Goal: Transaction & Acquisition: Purchase product/service

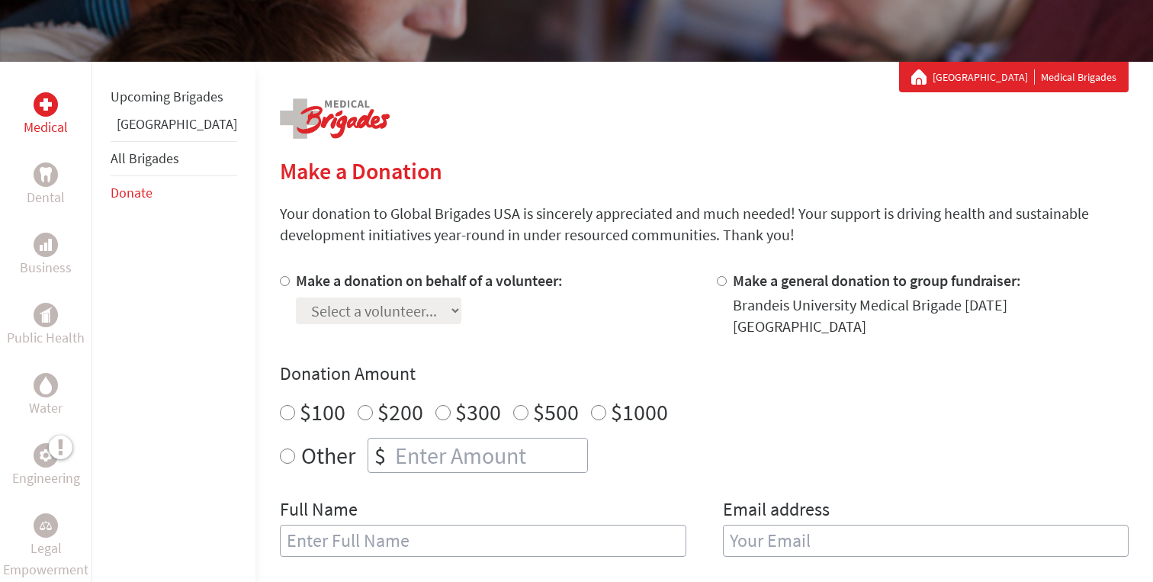
scroll to position [225, 0]
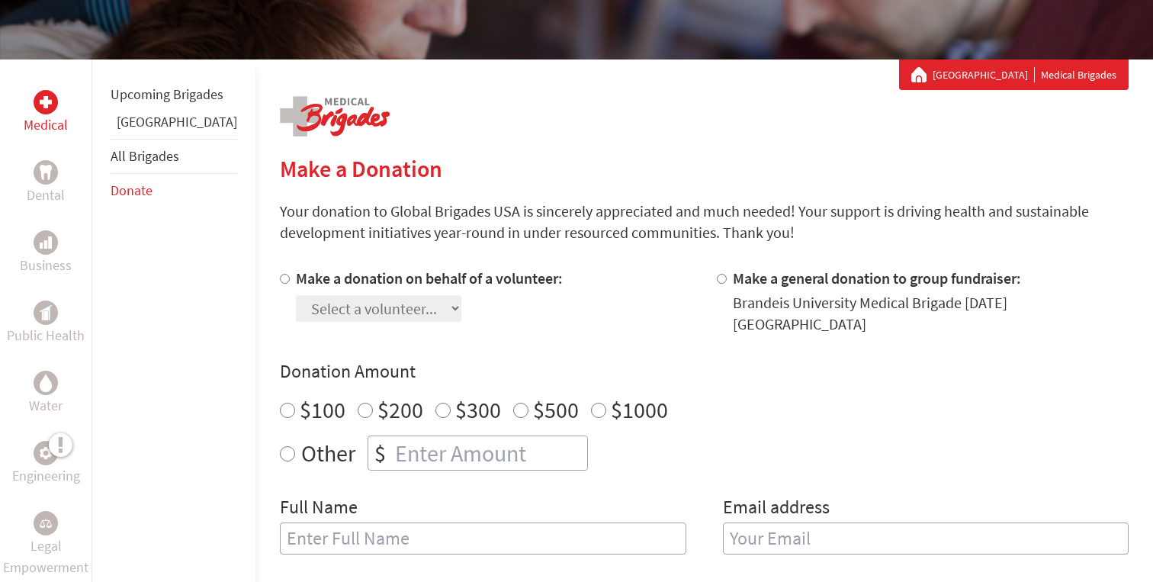
click at [280, 279] on input "Make a donation on behalf of a volunteer:" at bounding box center [285, 279] width 10 height 10
radio input "true"
click at [296, 302] on select "Select a volunteer... [PERSON_NAME] [PERSON_NAME] [PERSON_NAME] [PERSON_NAME] […" at bounding box center [378, 308] width 165 height 27
select select "2120514B-9295-11EF-BF8B-42010A8A0043"
click at [296, 295] on select "Select a volunteer... [PERSON_NAME] [PERSON_NAME] [PERSON_NAME] [PERSON_NAME] […" at bounding box center [378, 308] width 165 height 27
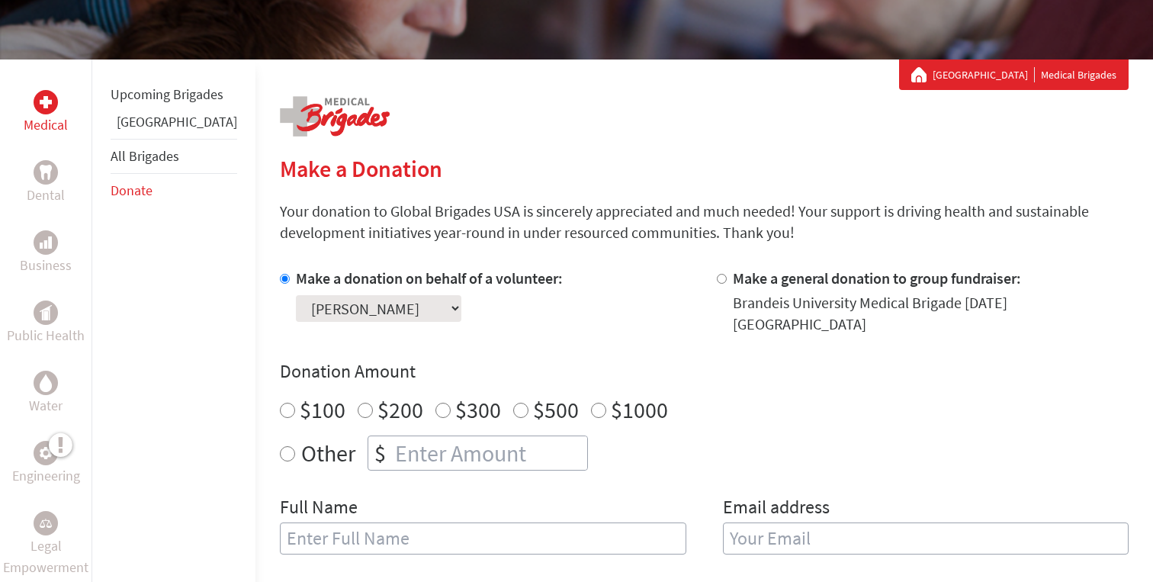
click at [513, 403] on input "$500" at bounding box center [520, 410] width 15 height 15
radio input "true"
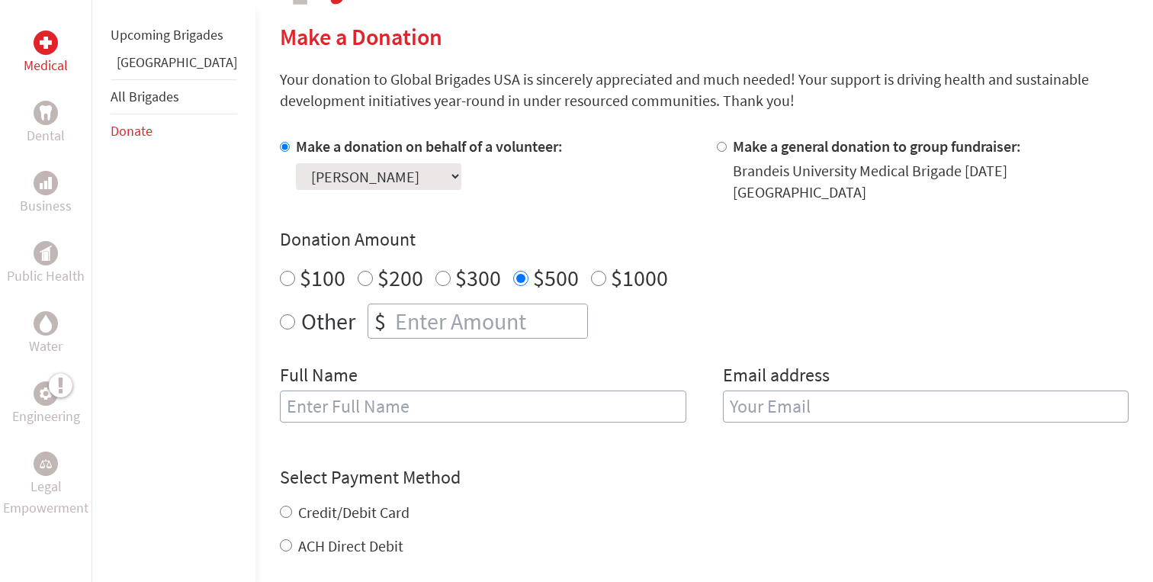
scroll to position [383, 0]
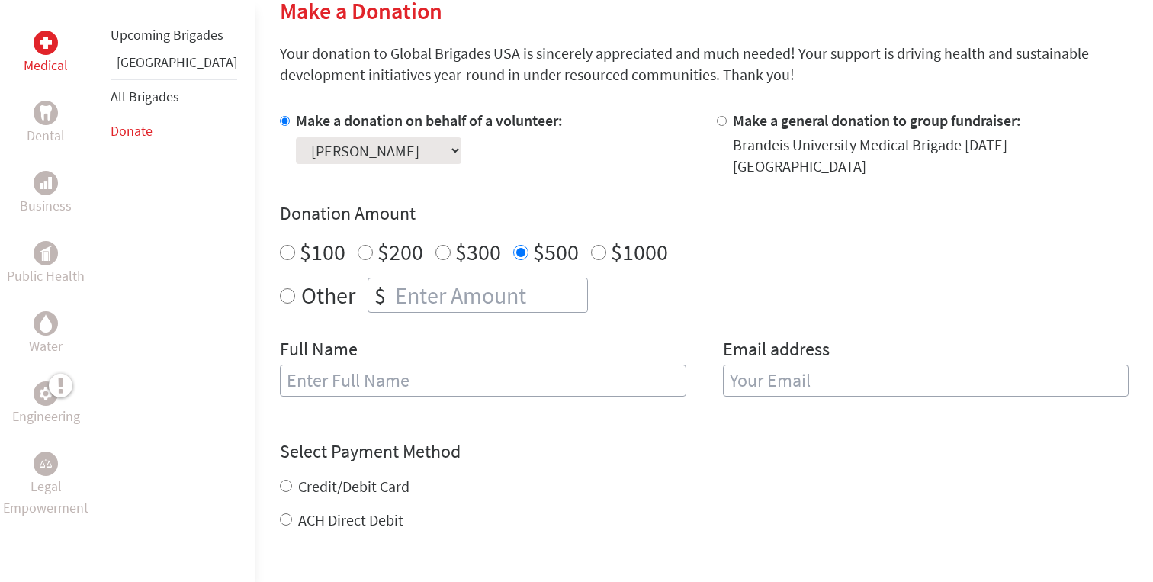
click at [379, 371] on input "text" at bounding box center [483, 380] width 406 height 32
type input "[PERSON_NAME]"
click at [829, 380] on input "email" at bounding box center [926, 380] width 406 height 32
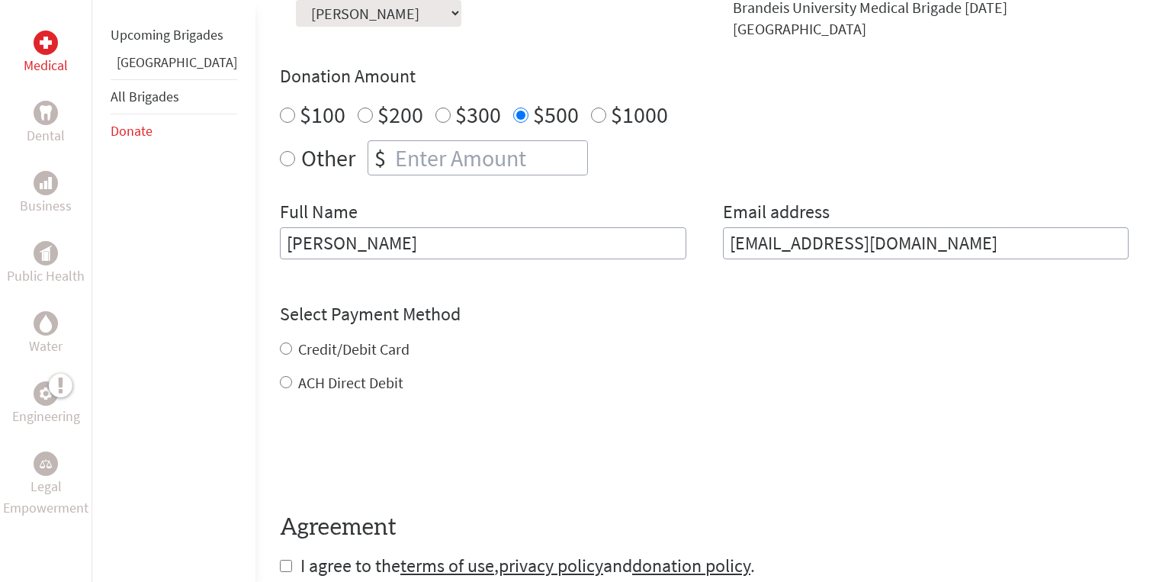
scroll to position [582, 0]
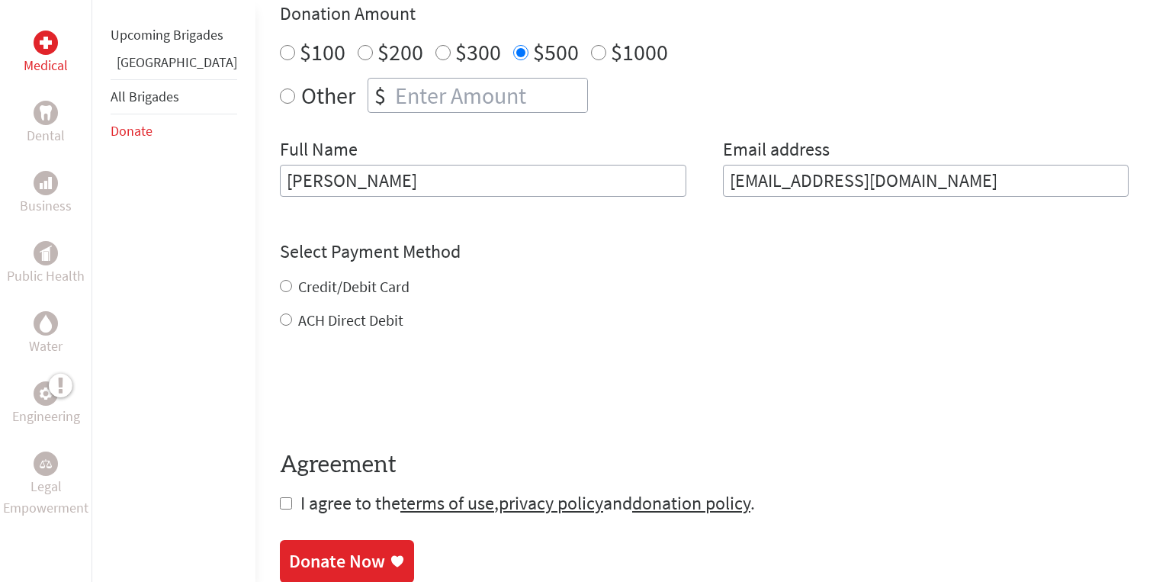
type input "[EMAIL_ADDRESS][DOMAIN_NAME]"
click at [280, 307] on form "Make a donation on behalf of a volunteer: Select a volunteer... [PERSON_NAME] […" at bounding box center [704, 212] width 848 height 605
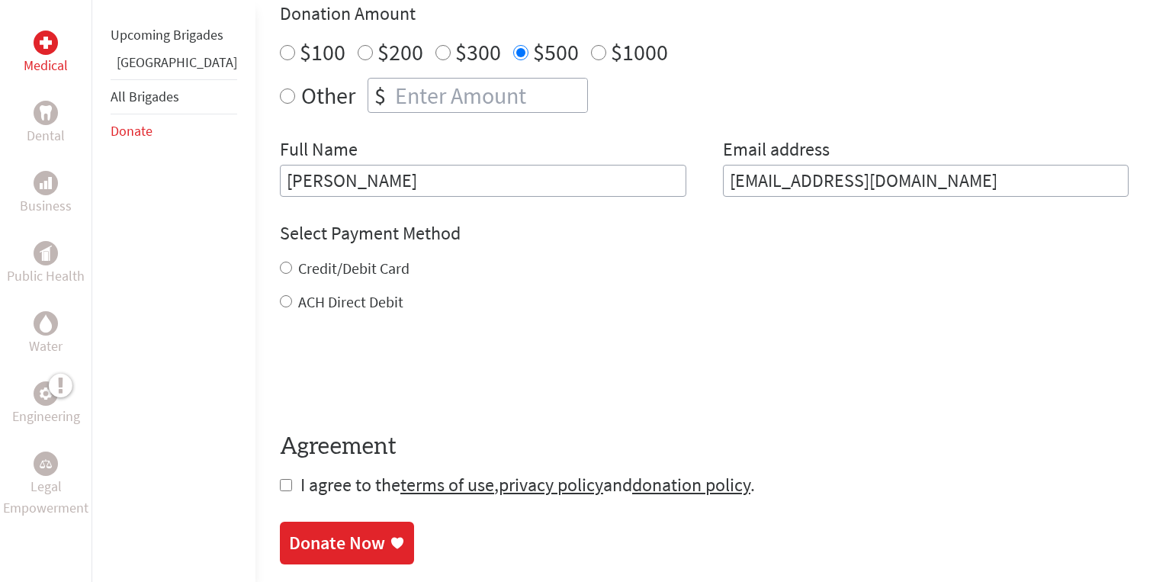
click at [280, 295] on input "ACH Direct Debit" at bounding box center [286, 301] width 12 height 12
radio input "true"
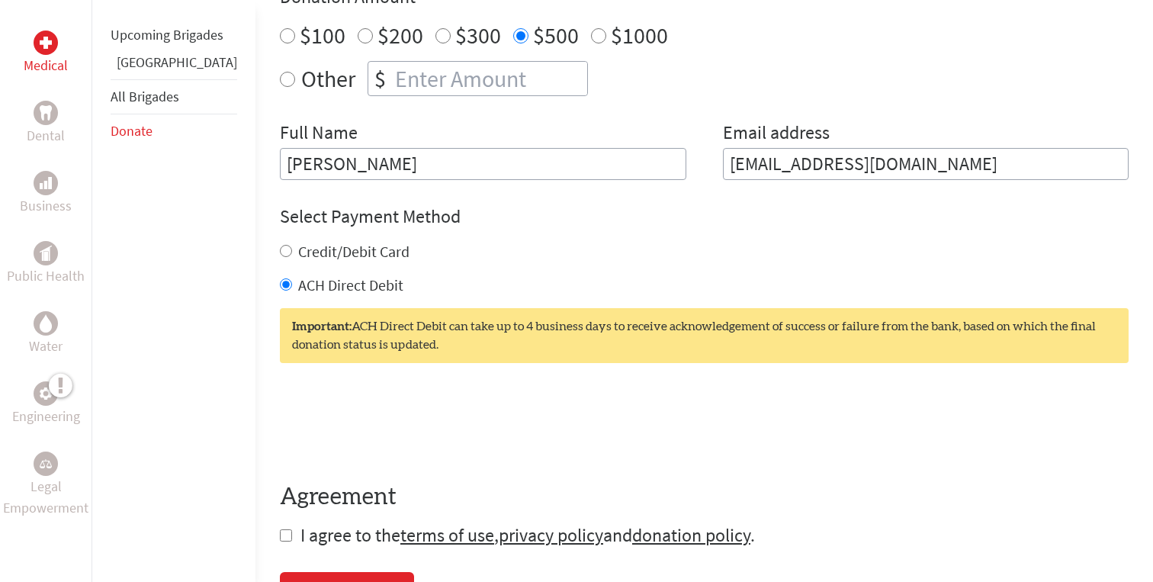
scroll to position [601, 0]
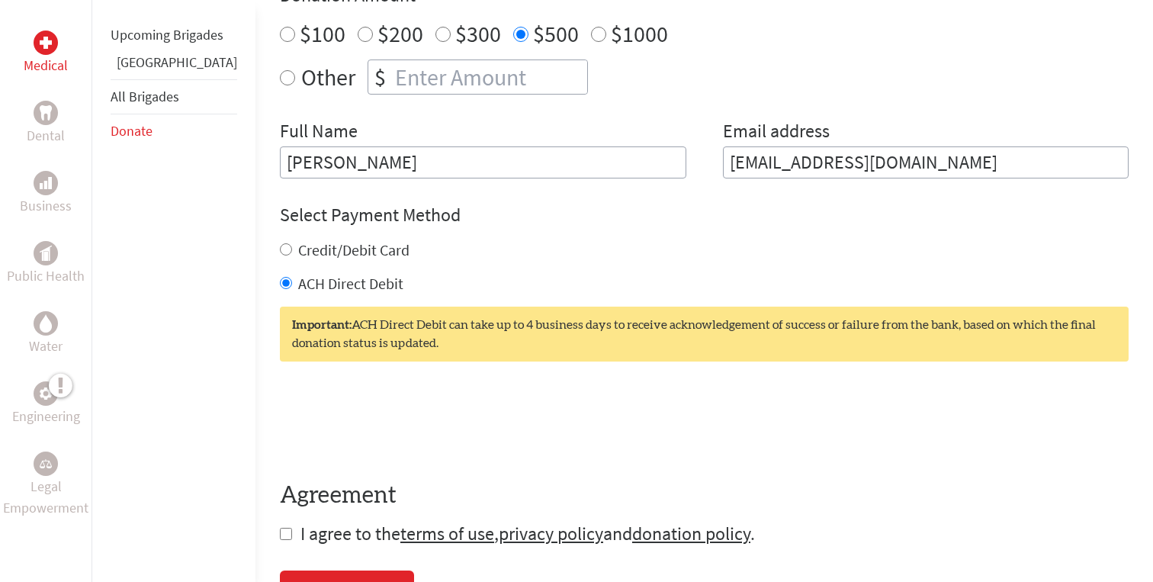
click at [280, 243] on input "Credit/Debit Card" at bounding box center [286, 249] width 12 height 12
radio input "true"
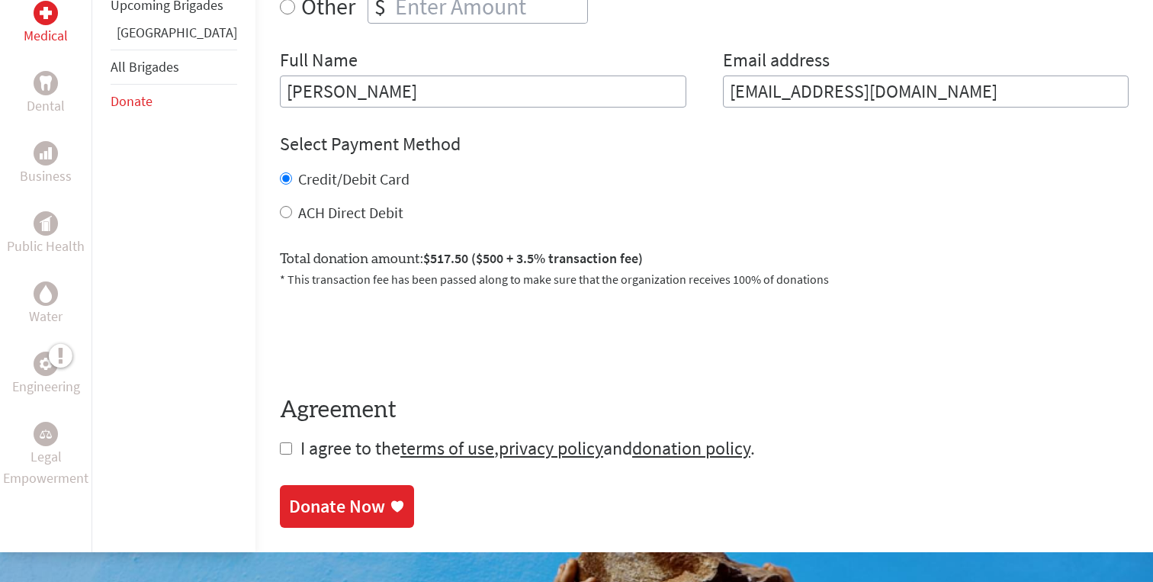
scroll to position [678, 0]
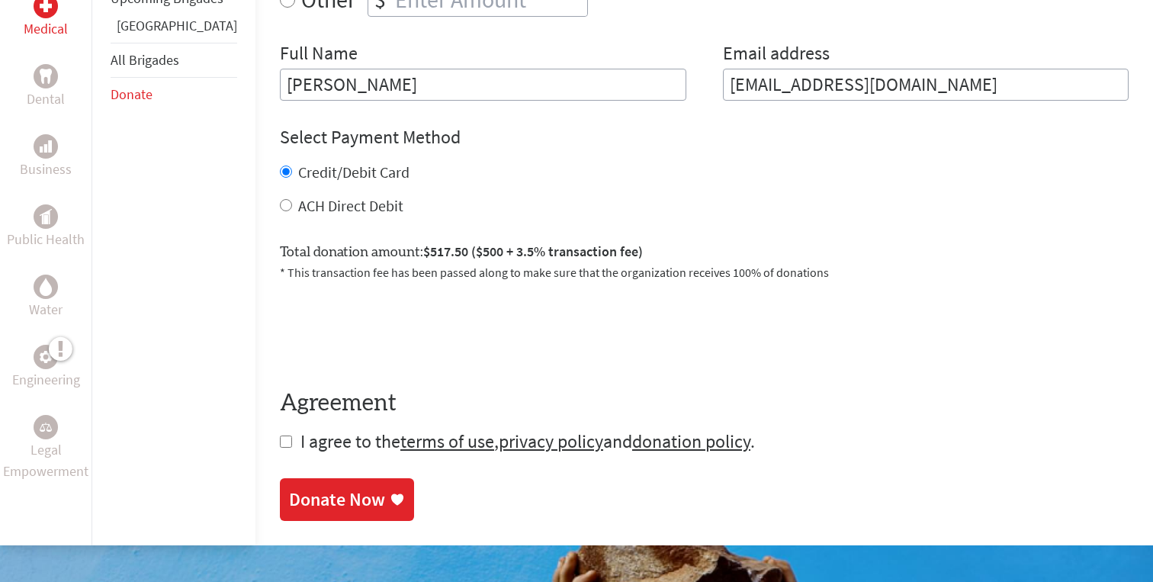
click at [280, 435] on input "checkbox" at bounding box center [286, 441] width 12 height 12
checkbox input "true"
click at [310, 489] on div "Donate Now" at bounding box center [337, 501] width 96 height 24
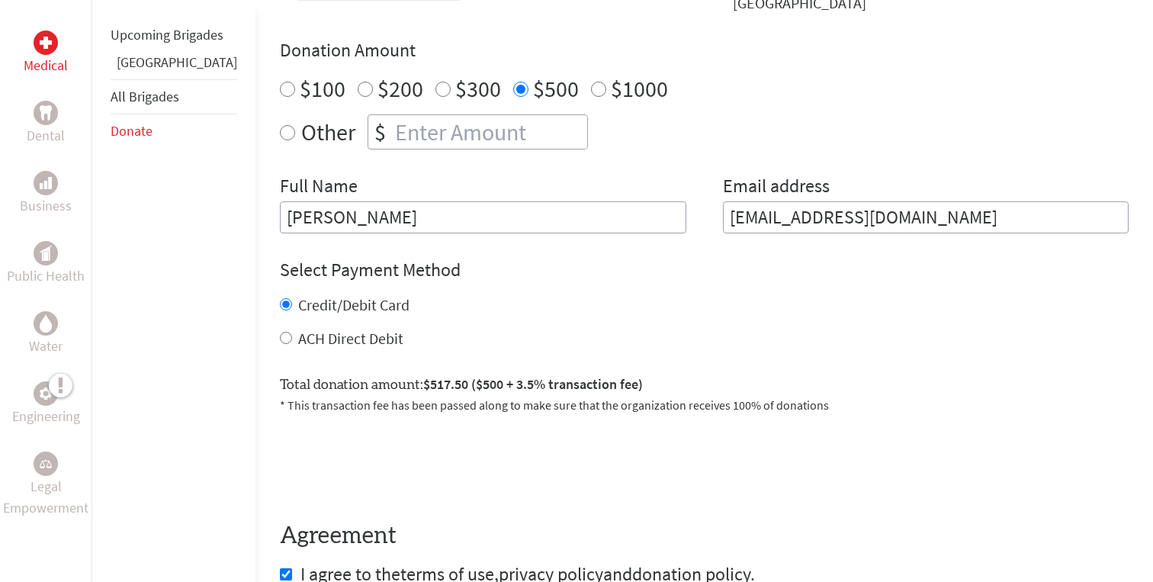
scroll to position [627, 0]
